Goal: Check status: Check status

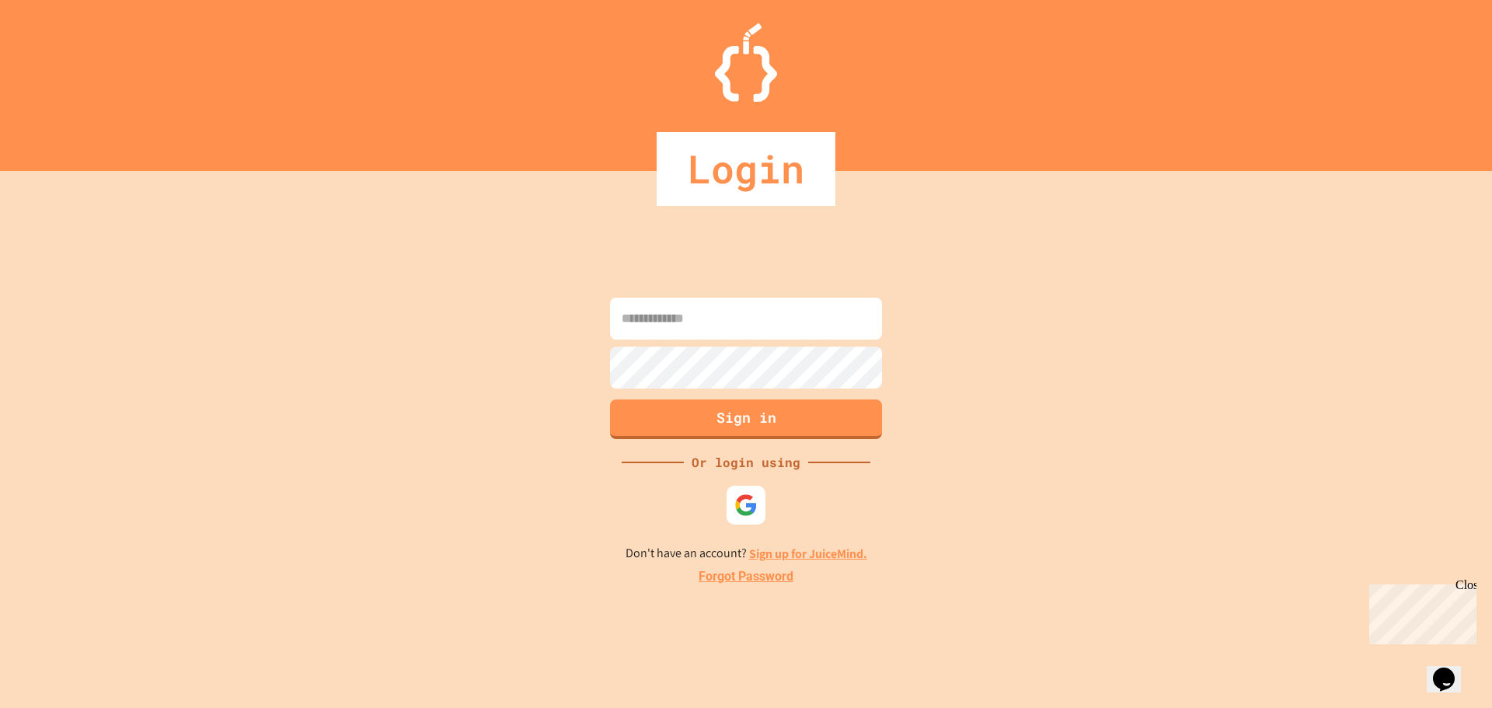
click at [775, 327] on input at bounding box center [746, 319] width 272 height 42
type input "**********"
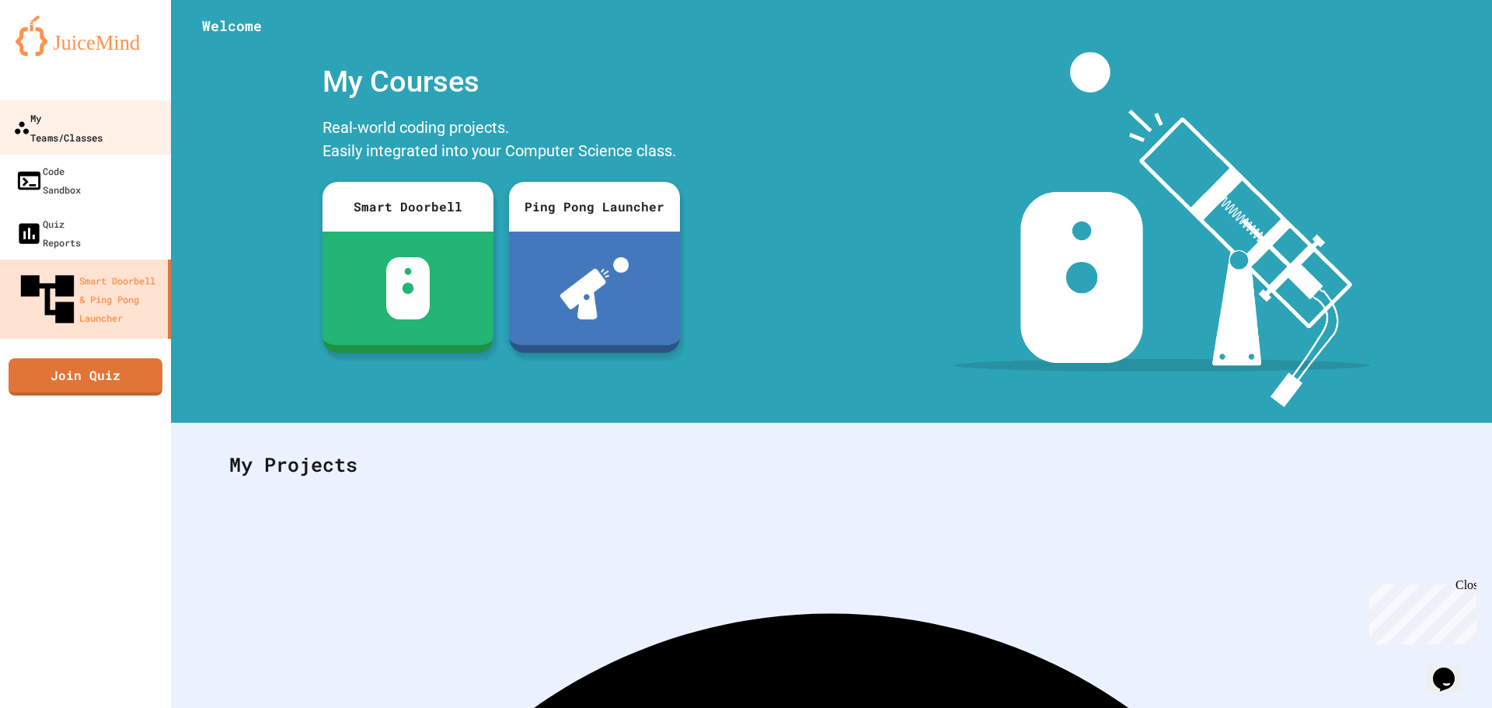
click at [97, 116] on div "My Teams/Classes" at bounding box center [57, 127] width 89 height 38
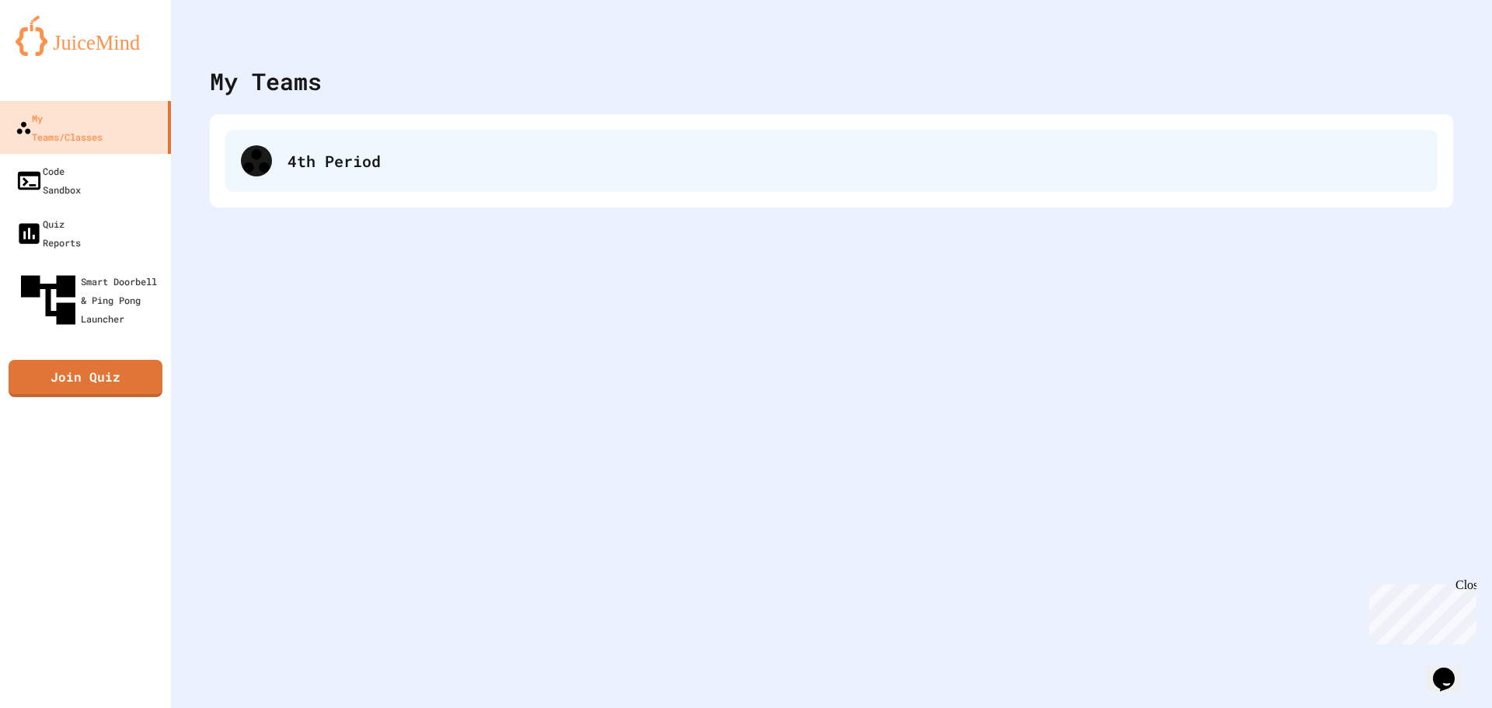
click at [272, 144] on div "4th Period" at bounding box center [831, 161] width 1212 height 62
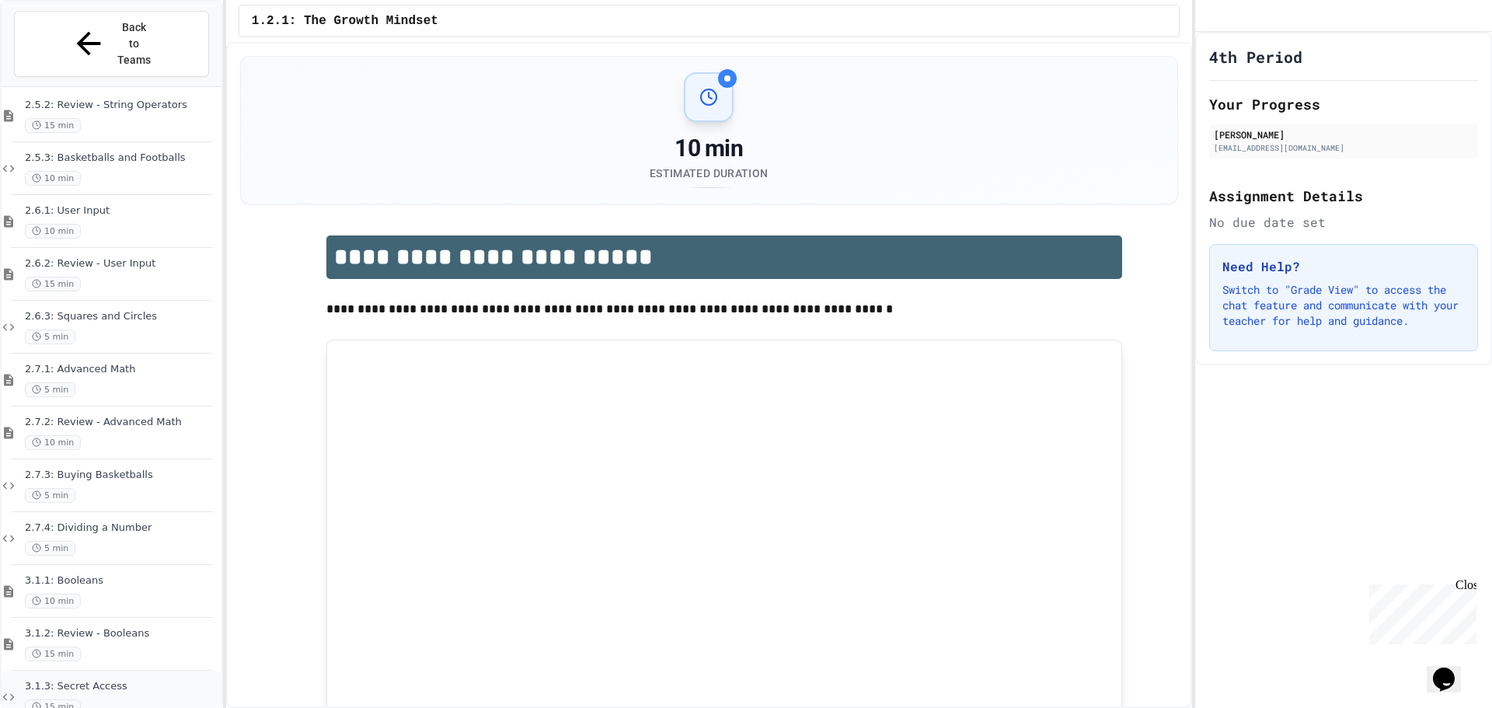
click at [130, 680] on div "3.1.3: Secret Access 15 min" at bounding box center [121, 697] width 193 height 34
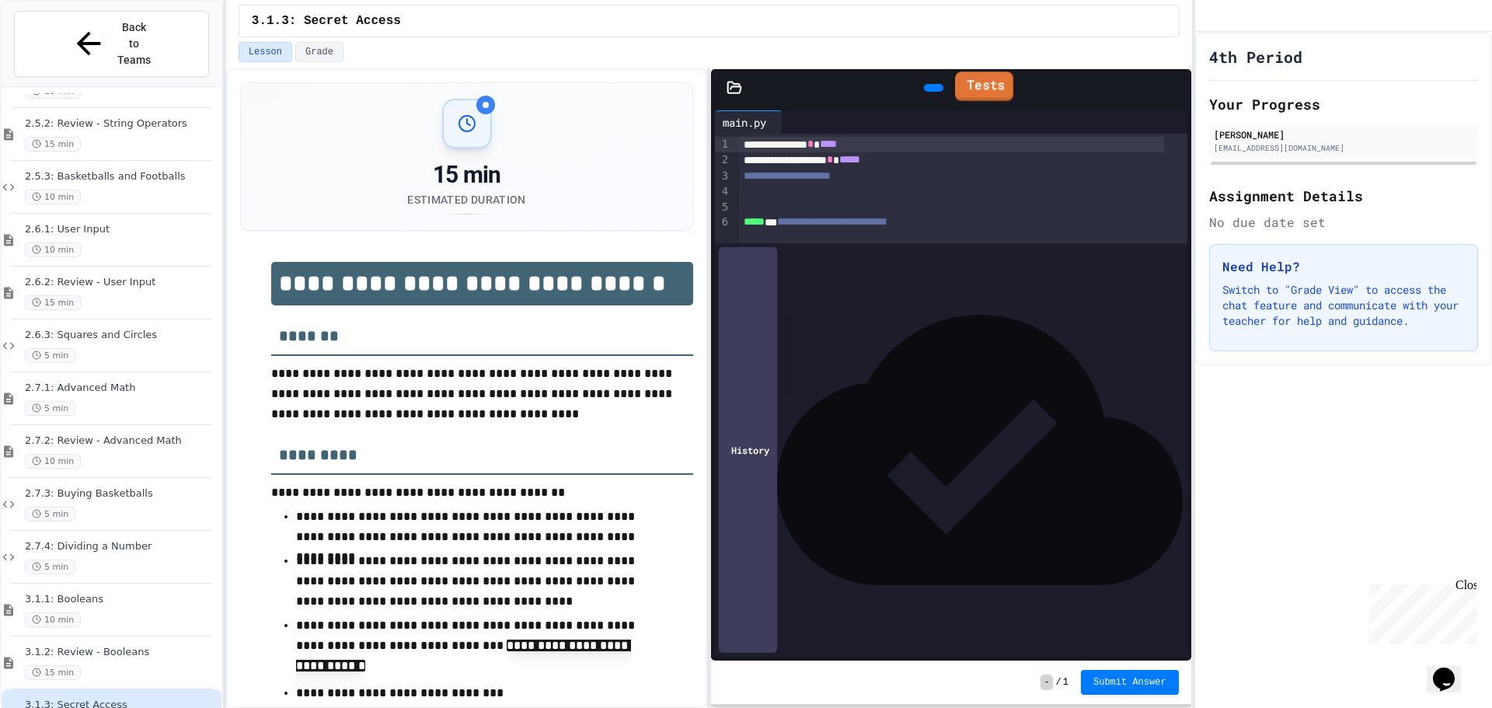
click at [987, 82] on link "Tests" at bounding box center [984, 86] width 58 height 30
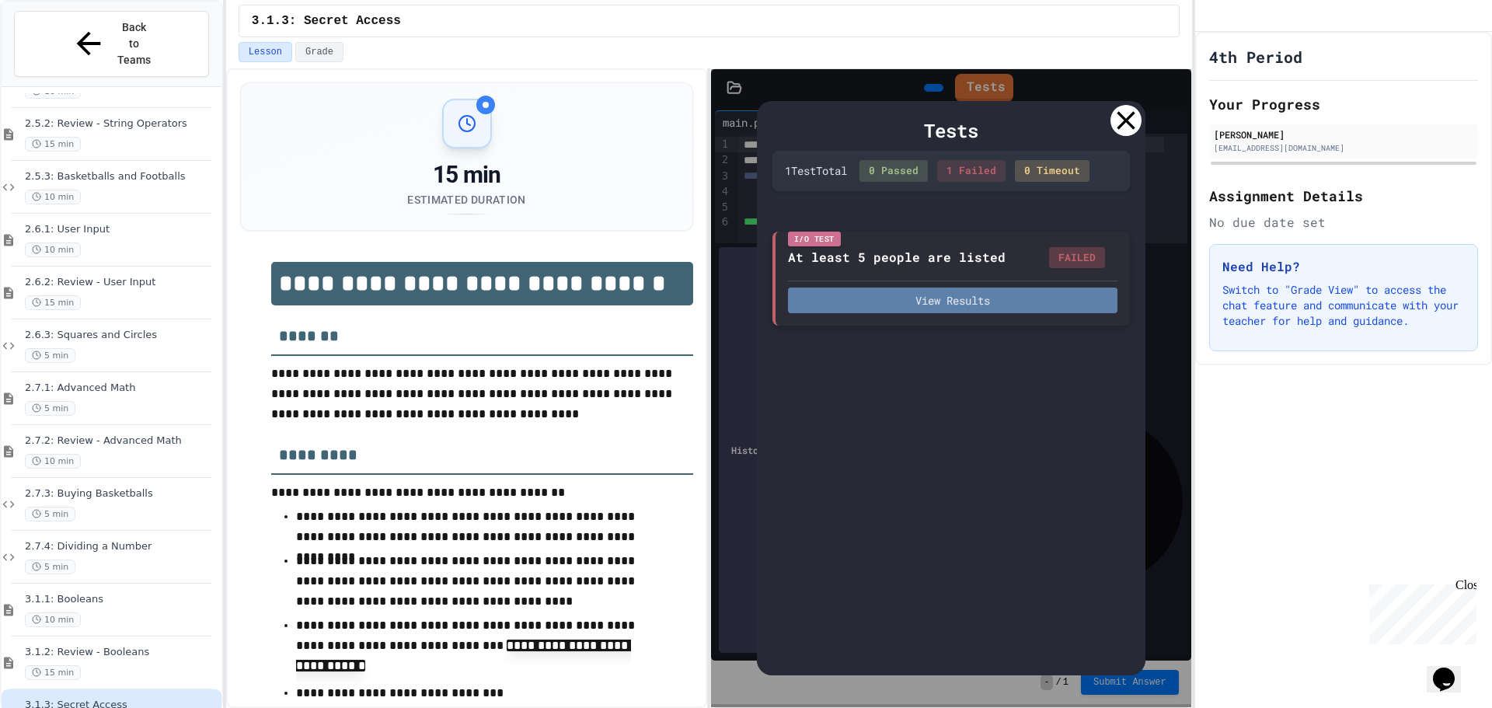
click at [970, 293] on button "View Results" at bounding box center [952, 301] width 329 height 26
click at [1129, 124] on icon at bounding box center [1126, 120] width 18 height 18
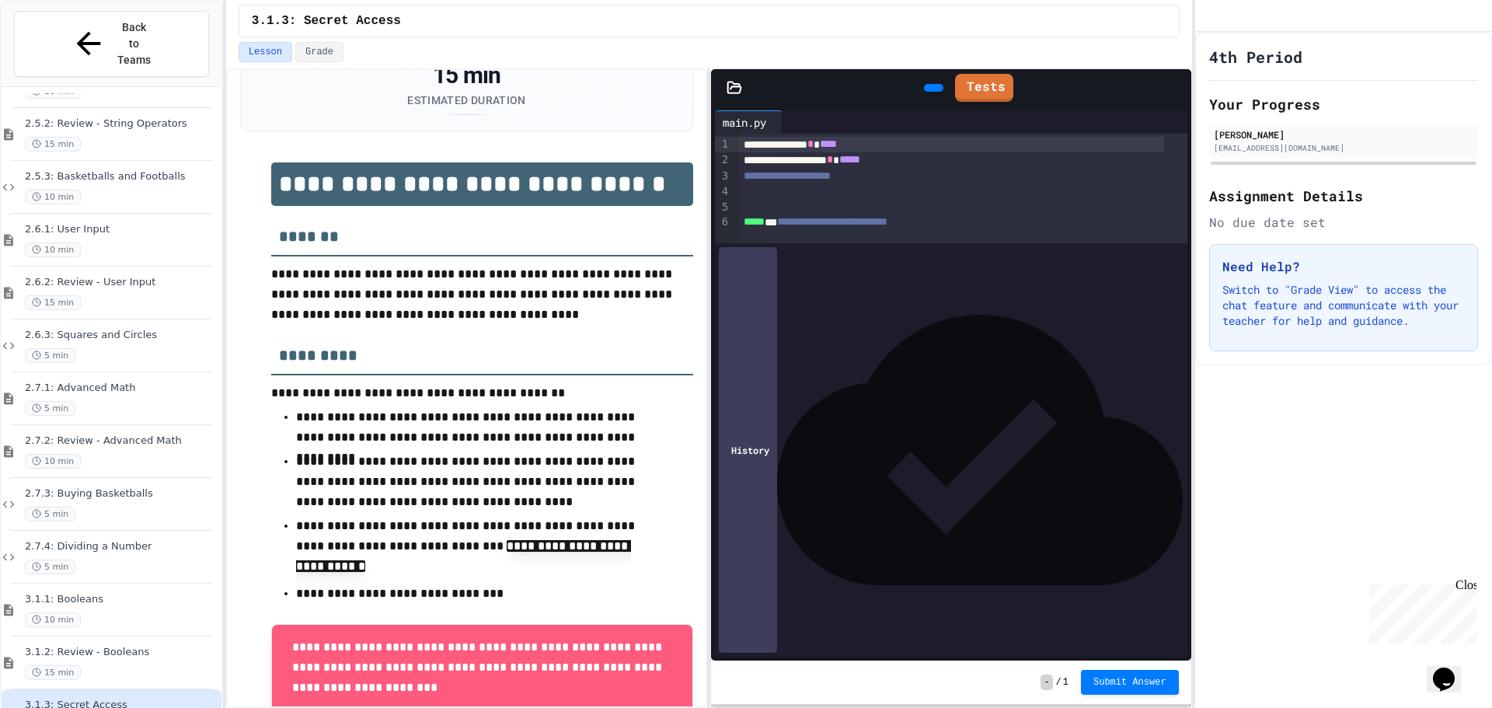
scroll to position [233, 0]
